Goal: Communication & Community: Share content

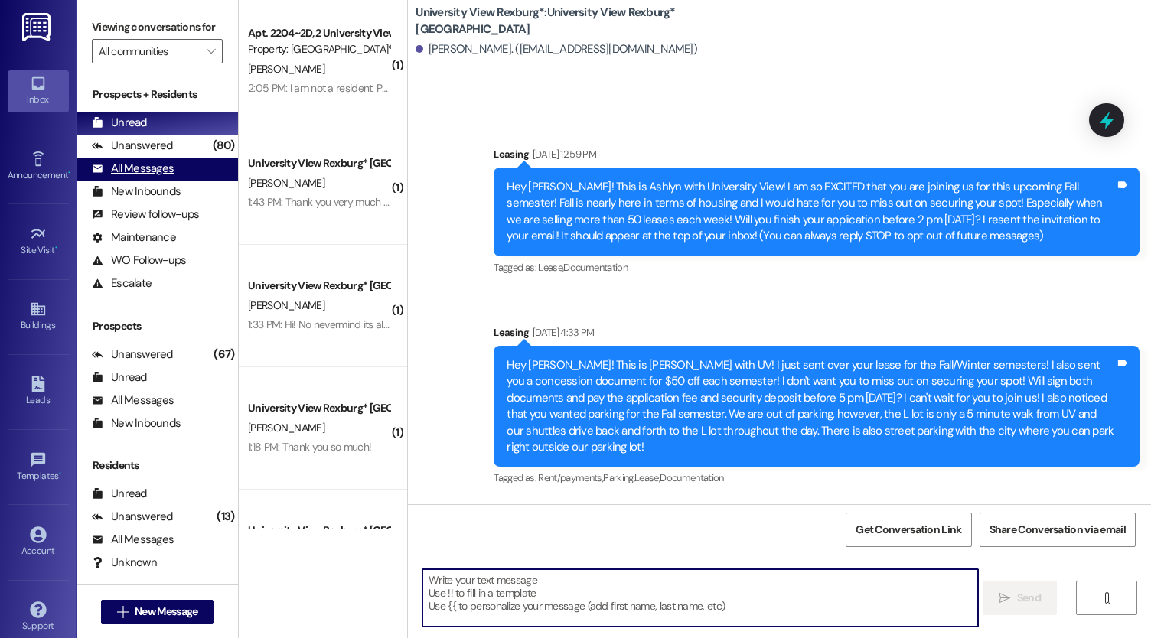
scroll to position [606, 0]
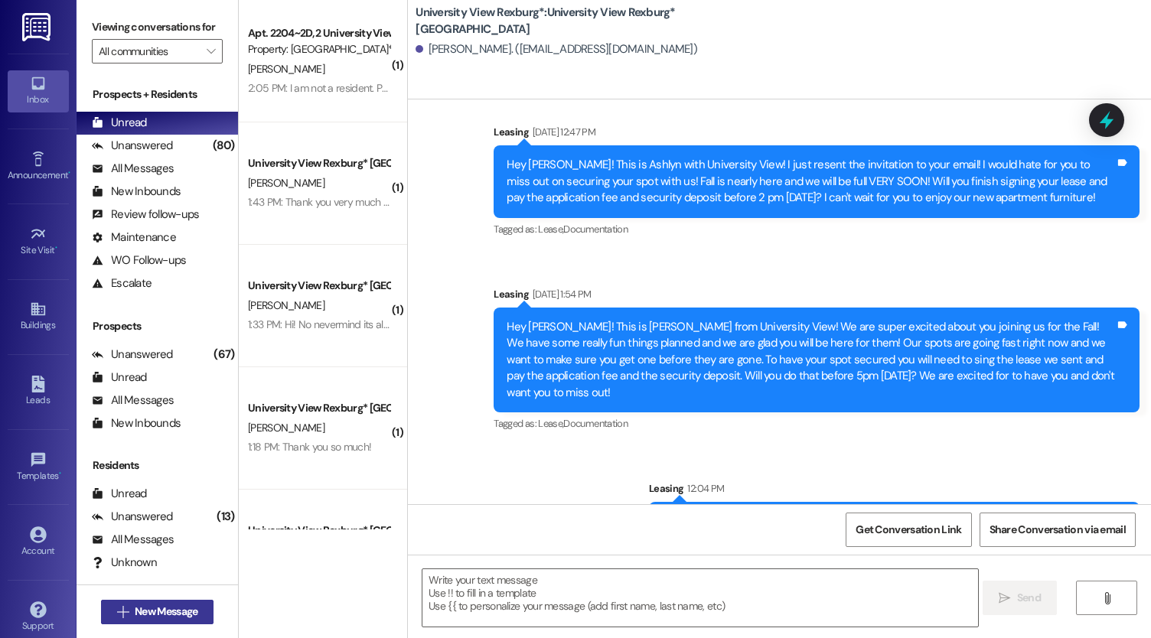
click at [168, 611] on span "New Message" at bounding box center [166, 612] width 63 height 16
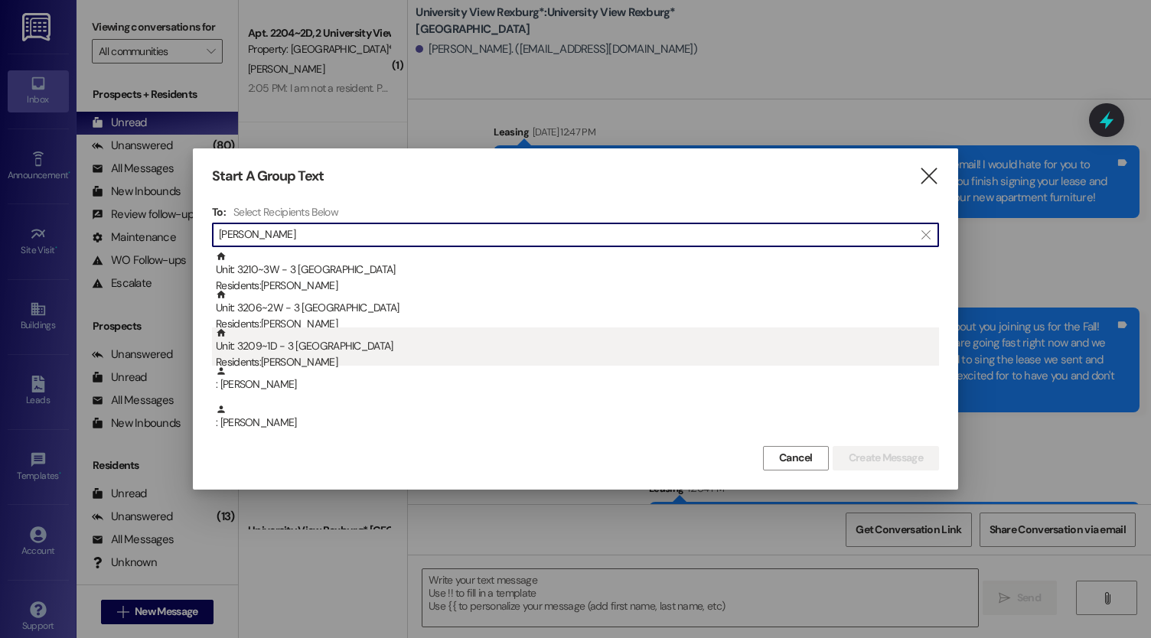
click at [364, 362] on div "Residents: [PERSON_NAME]" at bounding box center [577, 362] width 723 height 16
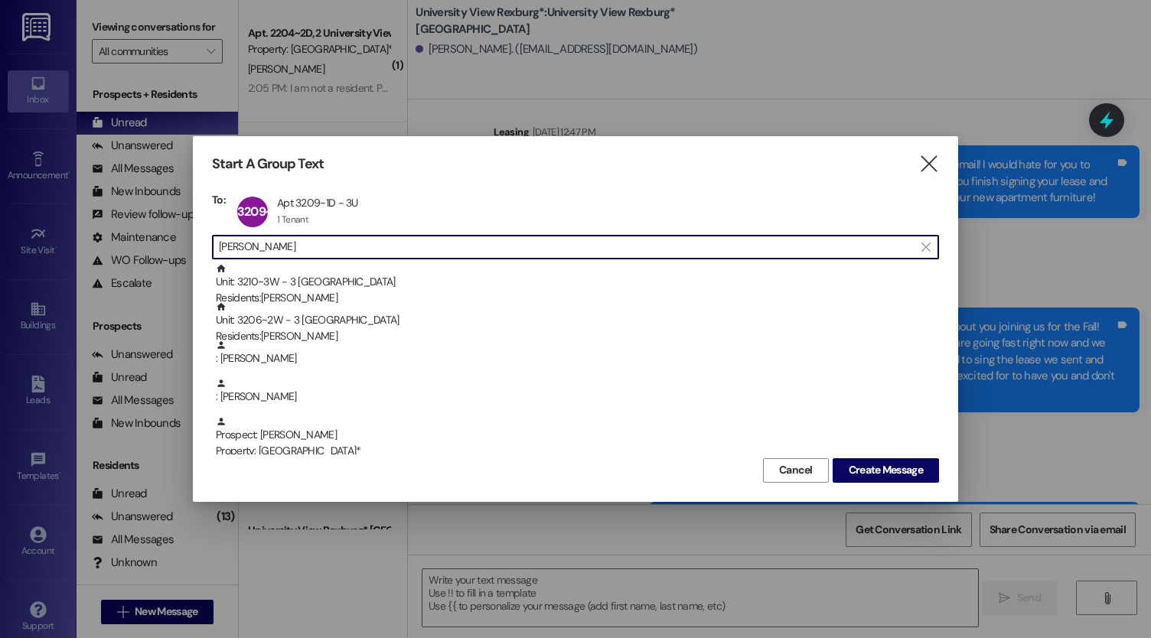
click at [371, 246] on input "[PERSON_NAME]" at bounding box center [566, 246] width 695 height 21
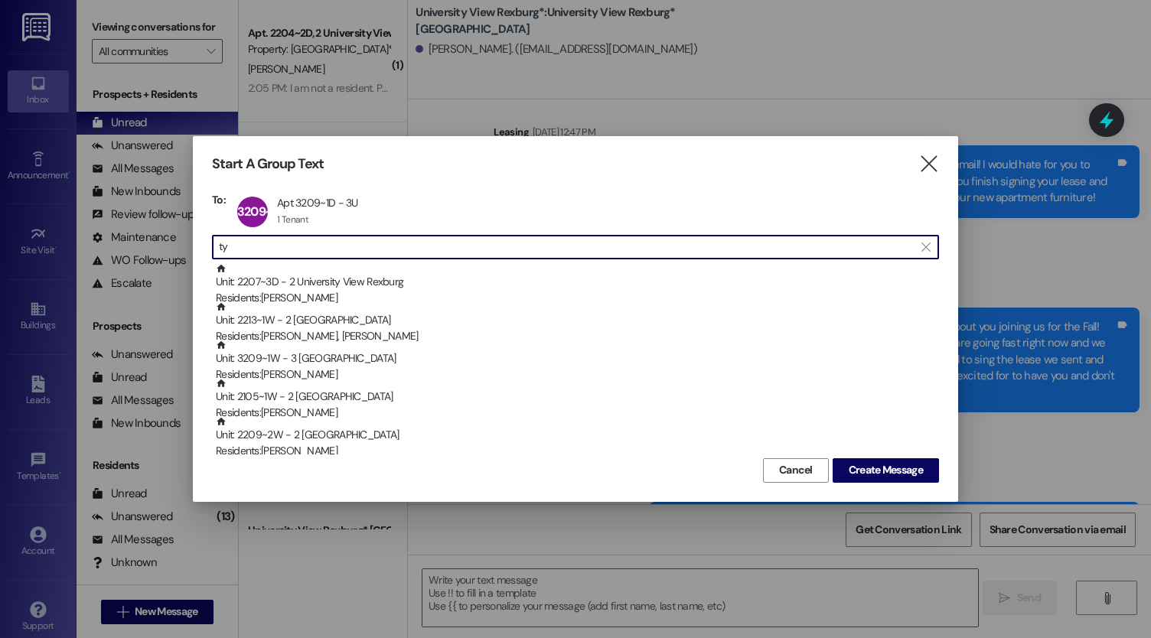
type input "t"
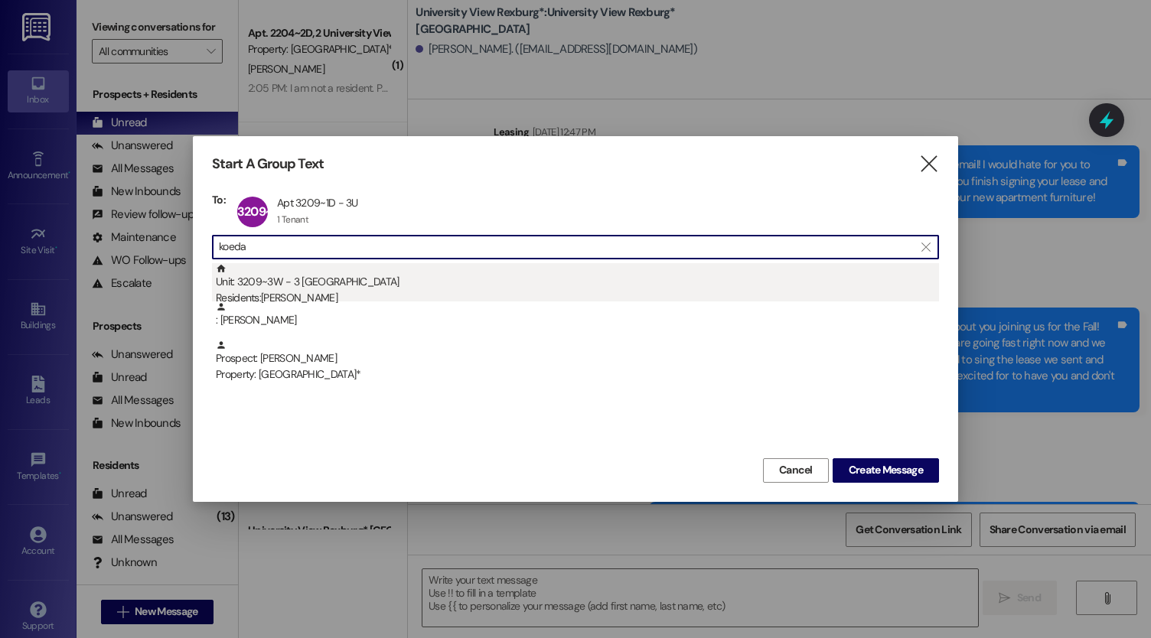
type input "koeda"
click at [370, 273] on div "Unit: 3209~3W - 3 University View Rexburg Residents: [PERSON_NAME]" at bounding box center [577, 285] width 723 height 44
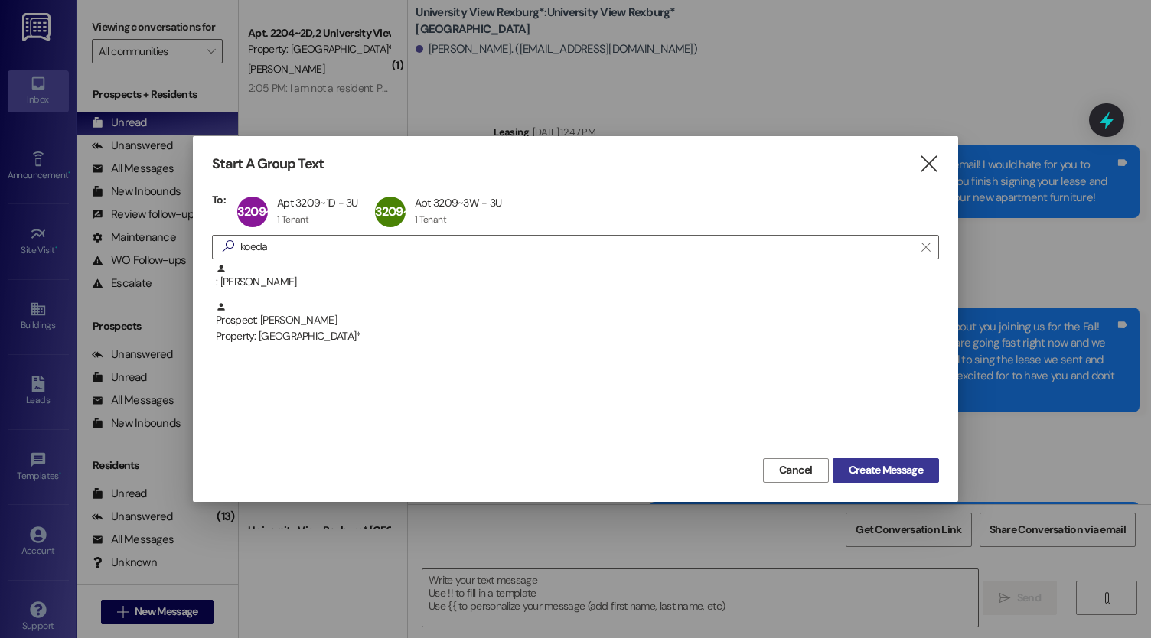
click at [914, 463] on span "Create Message" at bounding box center [886, 470] width 74 height 16
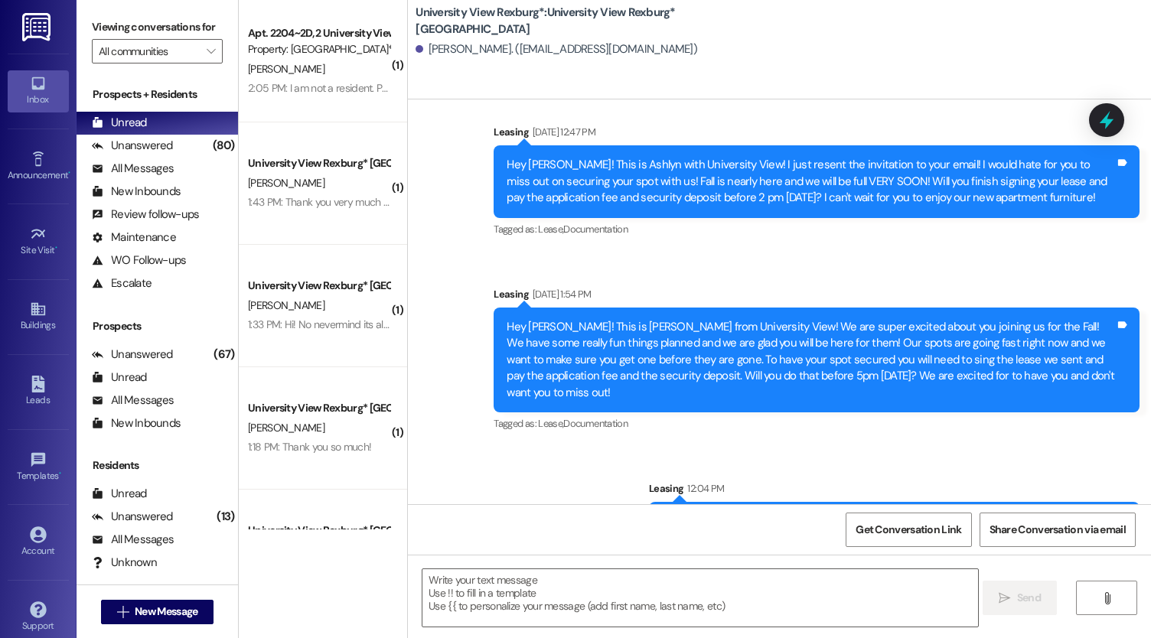
scroll to position [0, 0]
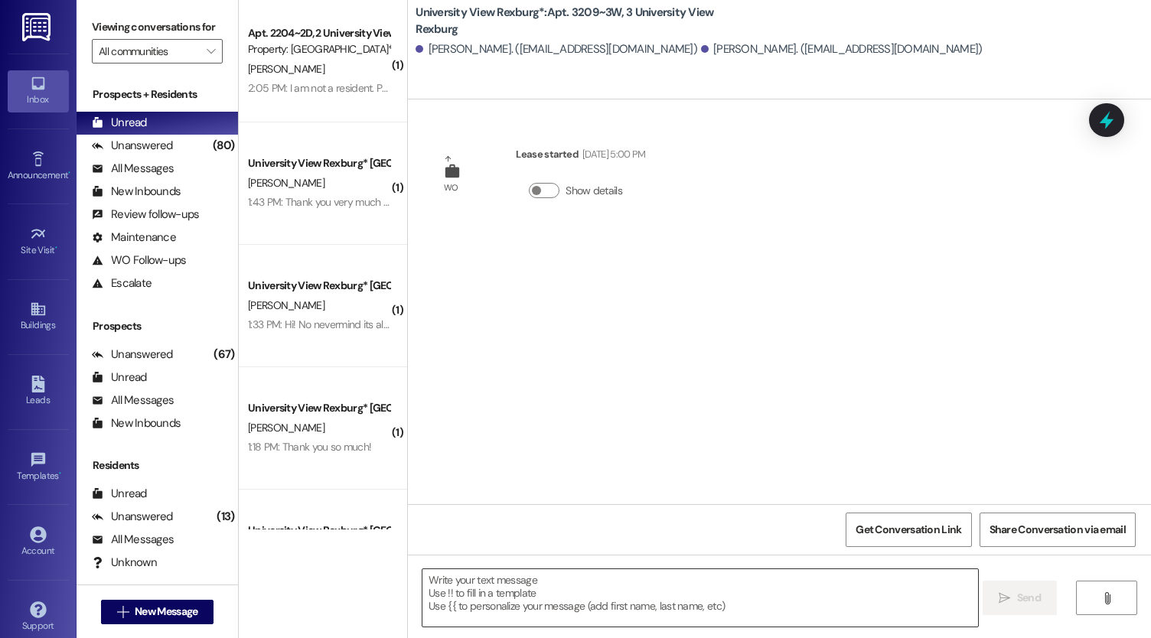
click at [598, 593] on textarea at bounding box center [700, 597] width 556 height 57
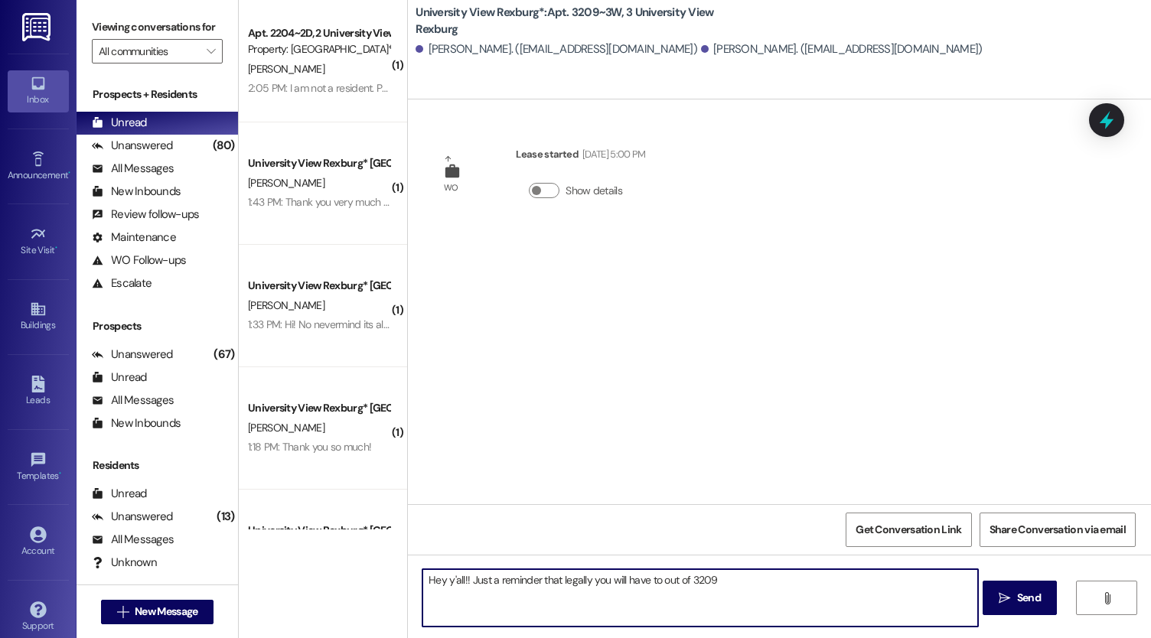
click at [579, 579] on textarea "Hey y'all!! Just a reminder that legally you will have to out of 3209" at bounding box center [700, 597] width 556 height 57
click at [767, 586] on textarea "Hey y'all!! Just a reminder that in your contract will have to out of 3209" at bounding box center [700, 597] width 556 height 57
drag, startPoint x: 663, startPoint y: 582, endPoint x: 553, endPoint y: 582, distance: 109.4
click at [553, 582] on textarea "Hey y'all!! Just a reminder that in your contract will have to out of 3209 befo…" at bounding box center [700, 597] width 556 height 57
click at [608, 583] on textarea "Hey y'all!! Just a reminder that you need to out of 3209 before 6 pm [DATE]!!" at bounding box center [700, 597] width 556 height 57
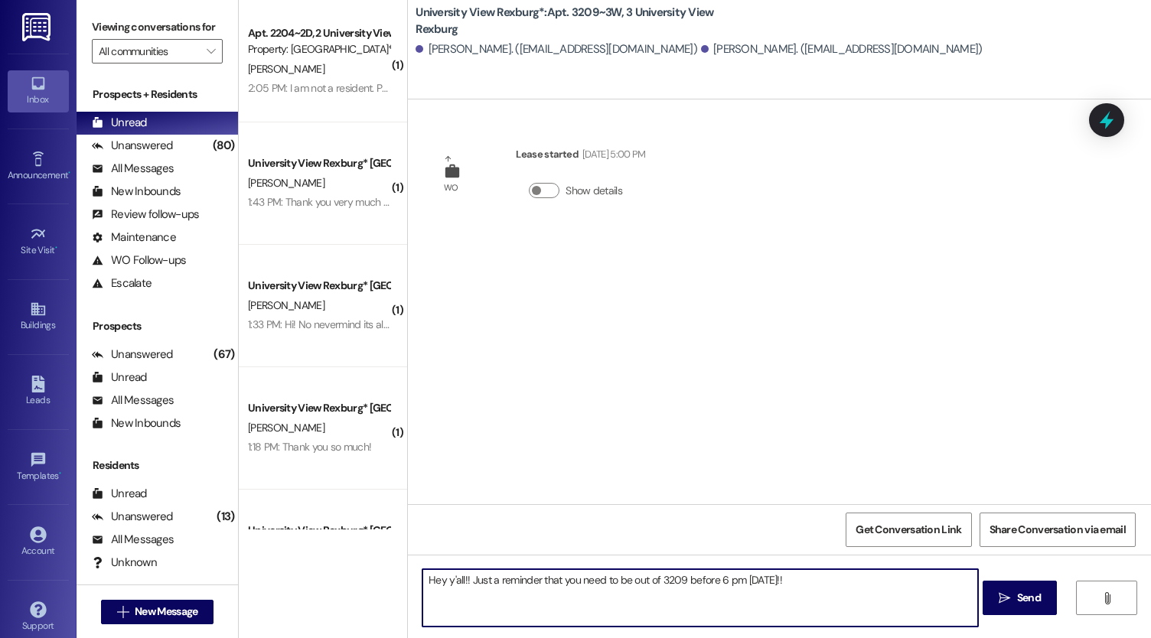
click at [823, 587] on textarea "Hey y'all!! Just a reminder that you need to be out of 3209 before 6 pm [DATE]!!" at bounding box center [700, 597] width 556 height 57
type textarea "Hey y'all!! Just a reminder that you need to be out of 3209 before 6 pm [DATE]!…"
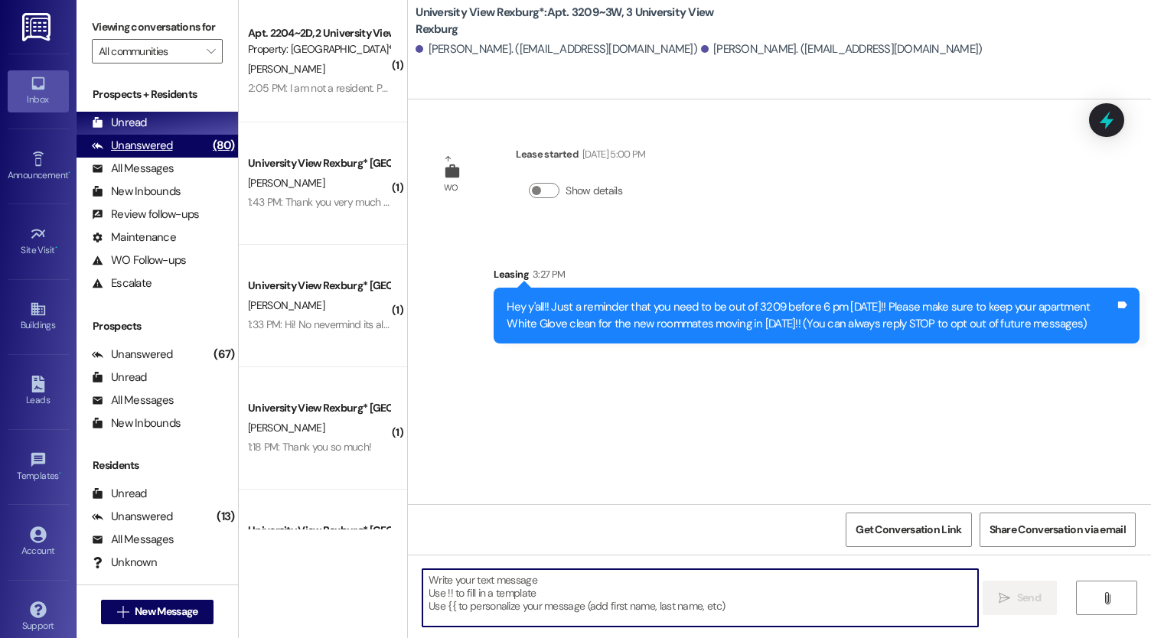
click at [174, 158] on div "Unanswered (80)" at bounding box center [157, 146] width 161 height 23
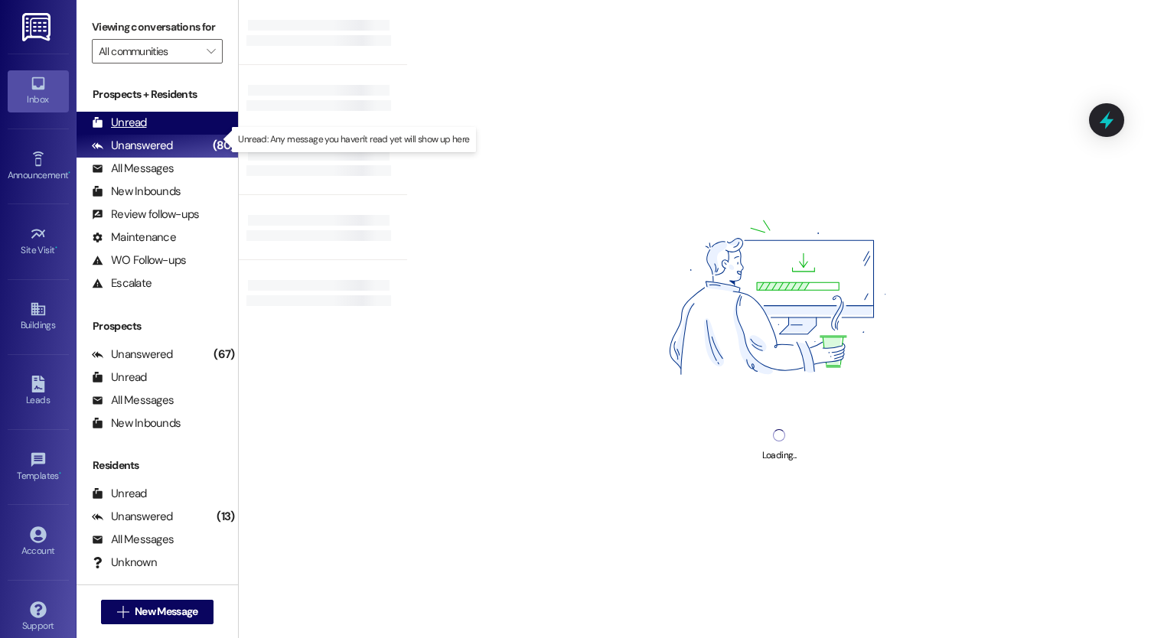
click at [150, 135] on div "Unread (0)" at bounding box center [157, 123] width 161 height 23
